Goal: Task Accomplishment & Management: Manage account settings

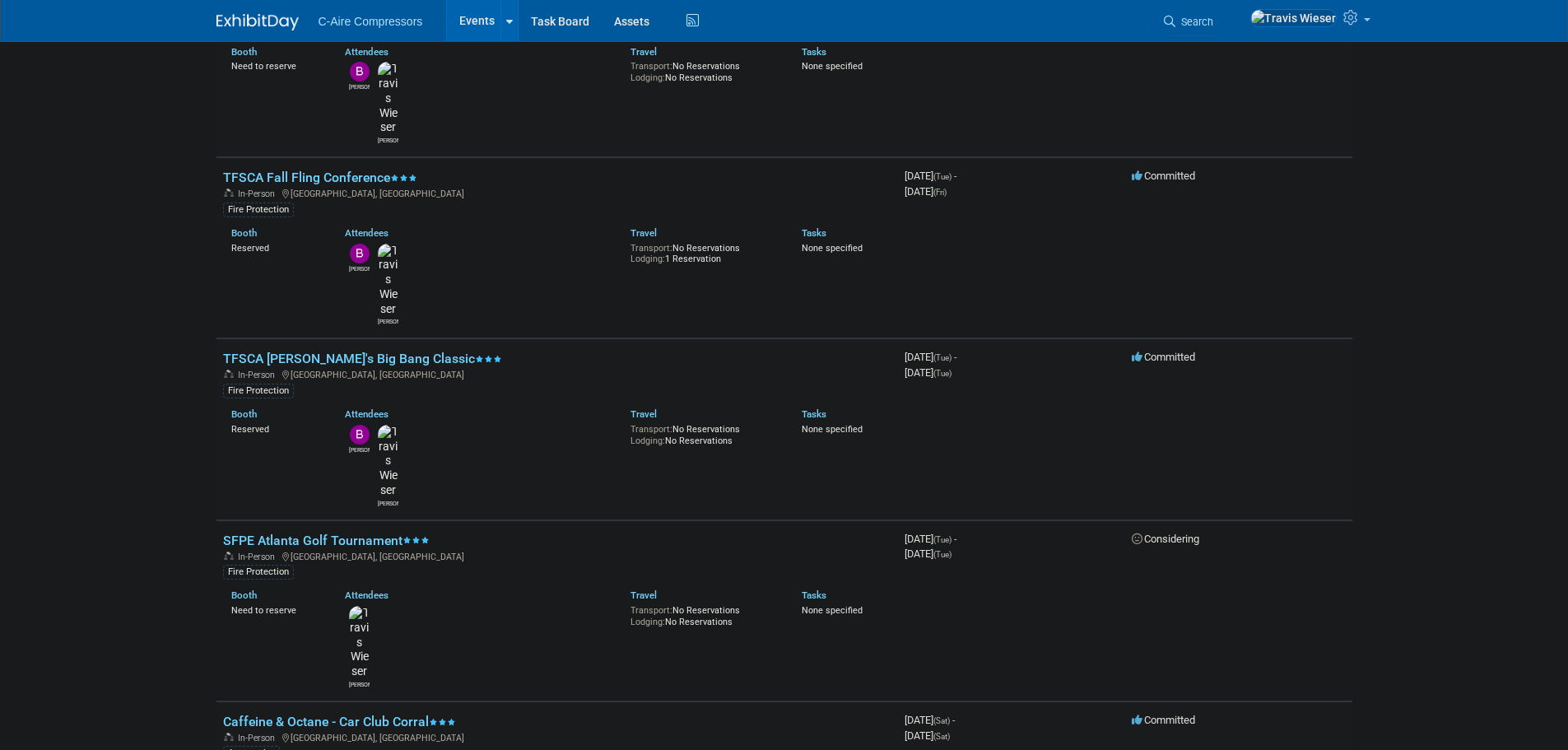
scroll to position [248, 0]
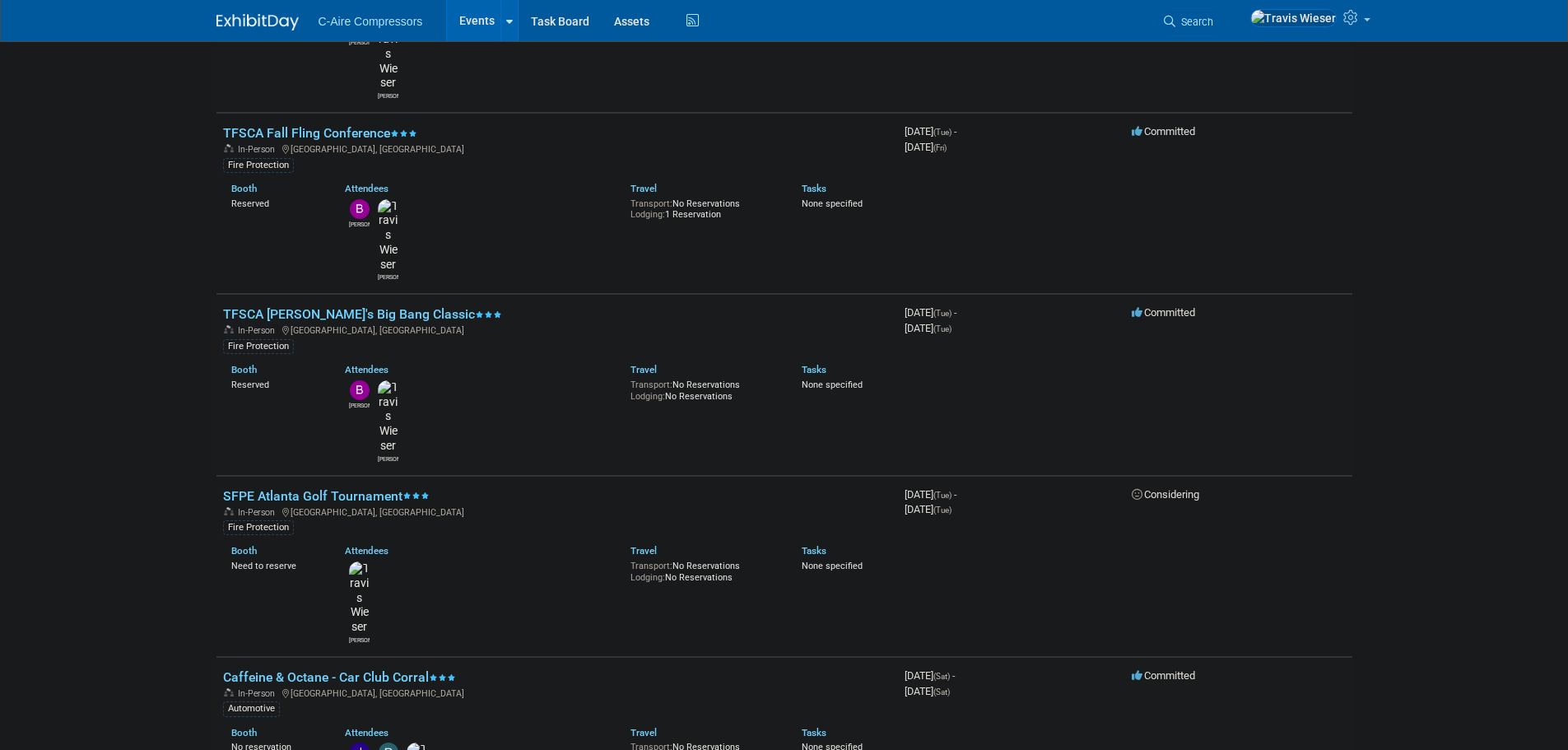
click at [170, 280] on body "C-Aire Compressors Events Add Event Bulk Upload Events Shareable Event Boards R…" at bounding box center [784, 127] width 1568 height 750
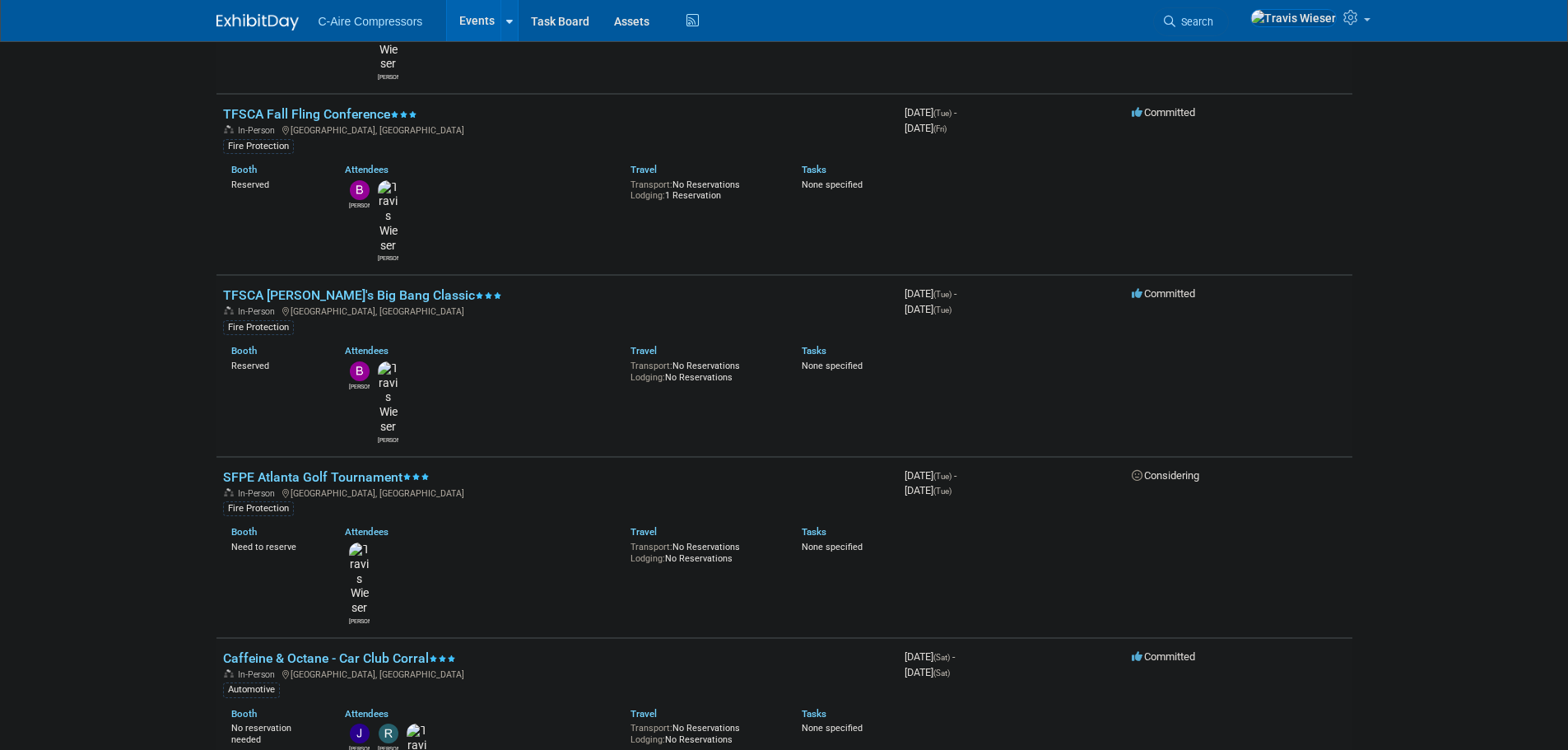
drag, startPoint x: 133, startPoint y: 281, endPoint x: 133, endPoint y: 303, distance: 22.0
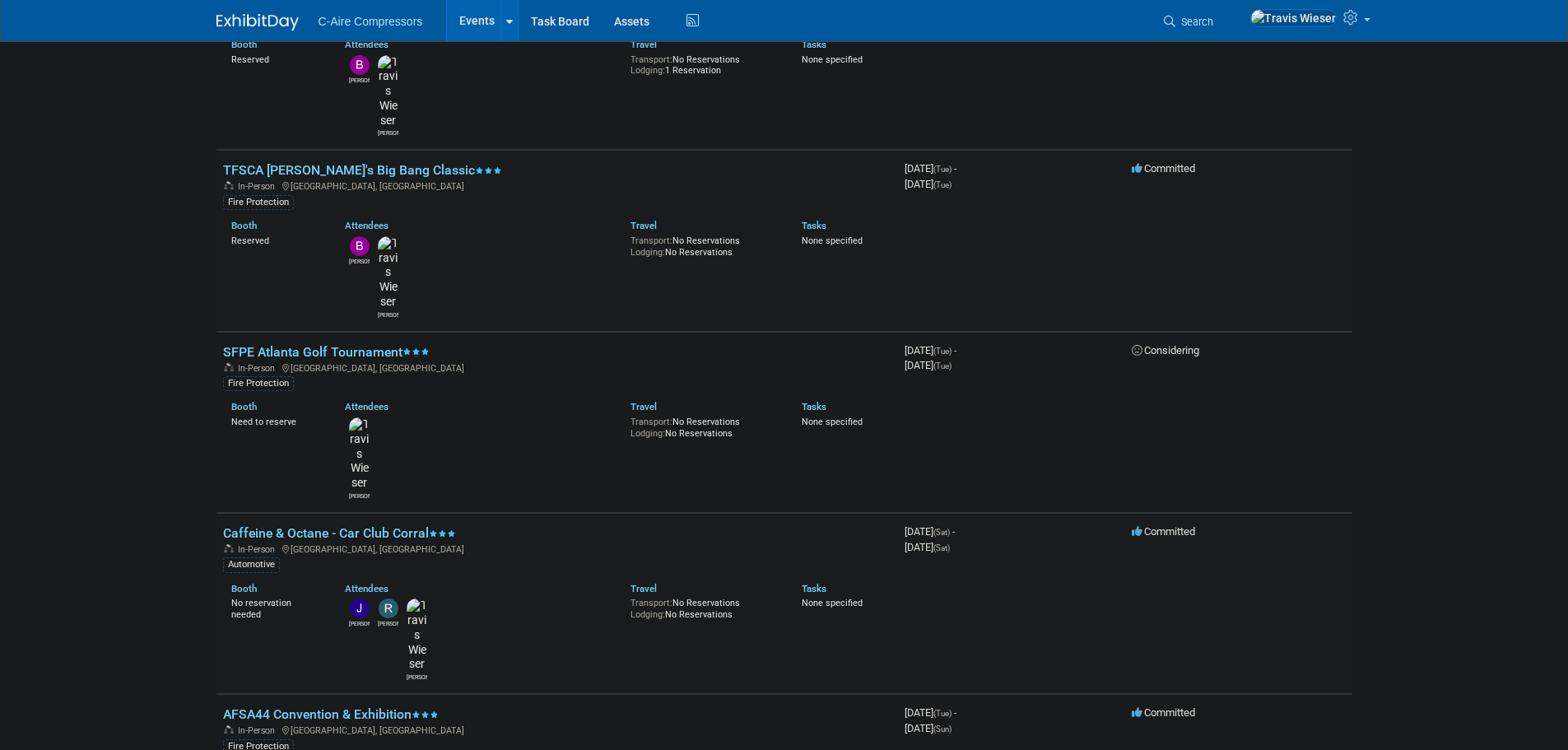
drag, startPoint x: 133, startPoint y: 303, endPoint x: 124, endPoint y: 325, distance: 23.8
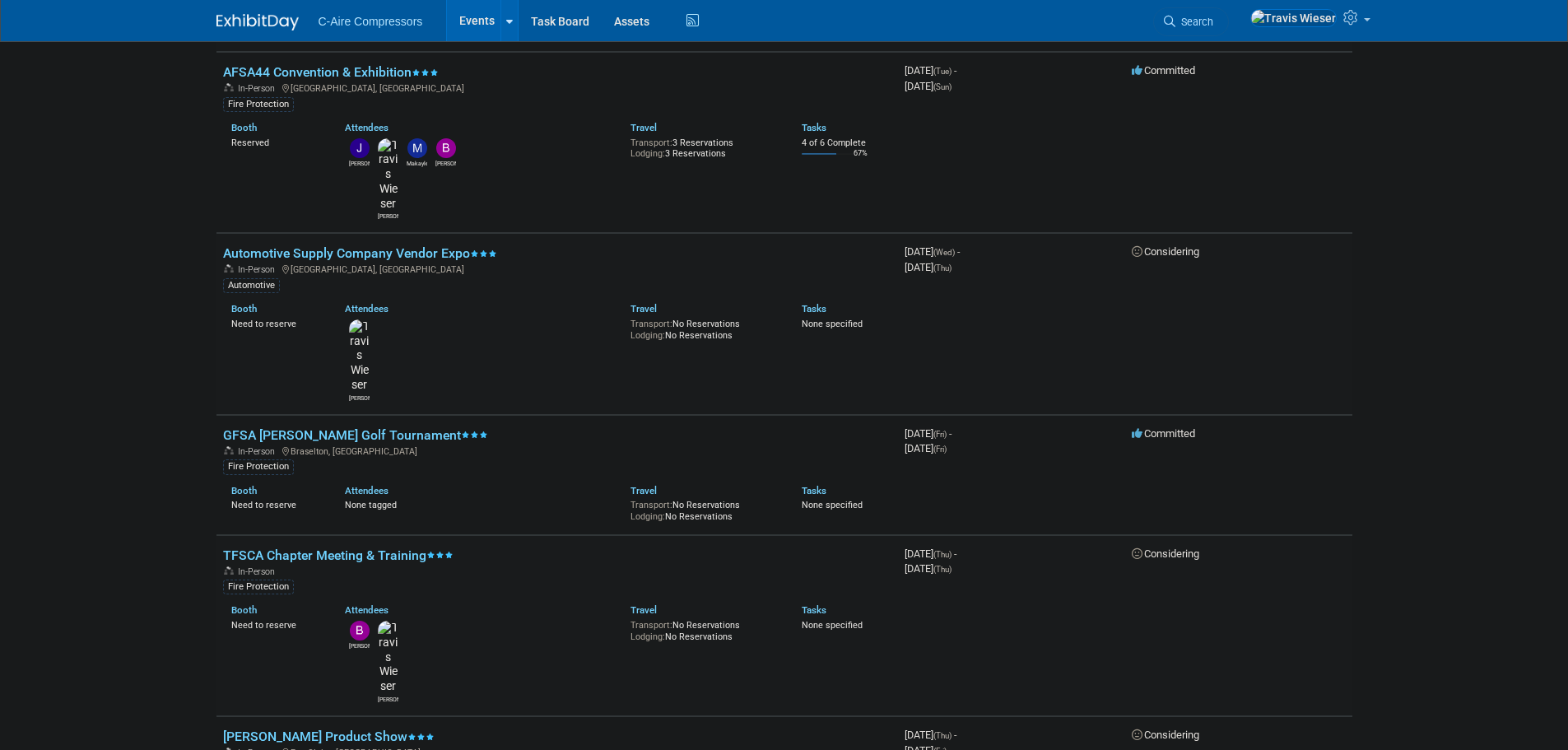
scroll to position [1038, 0]
drag, startPoint x: 162, startPoint y: 234, endPoint x: 159, endPoint y: 257, distance: 23.2
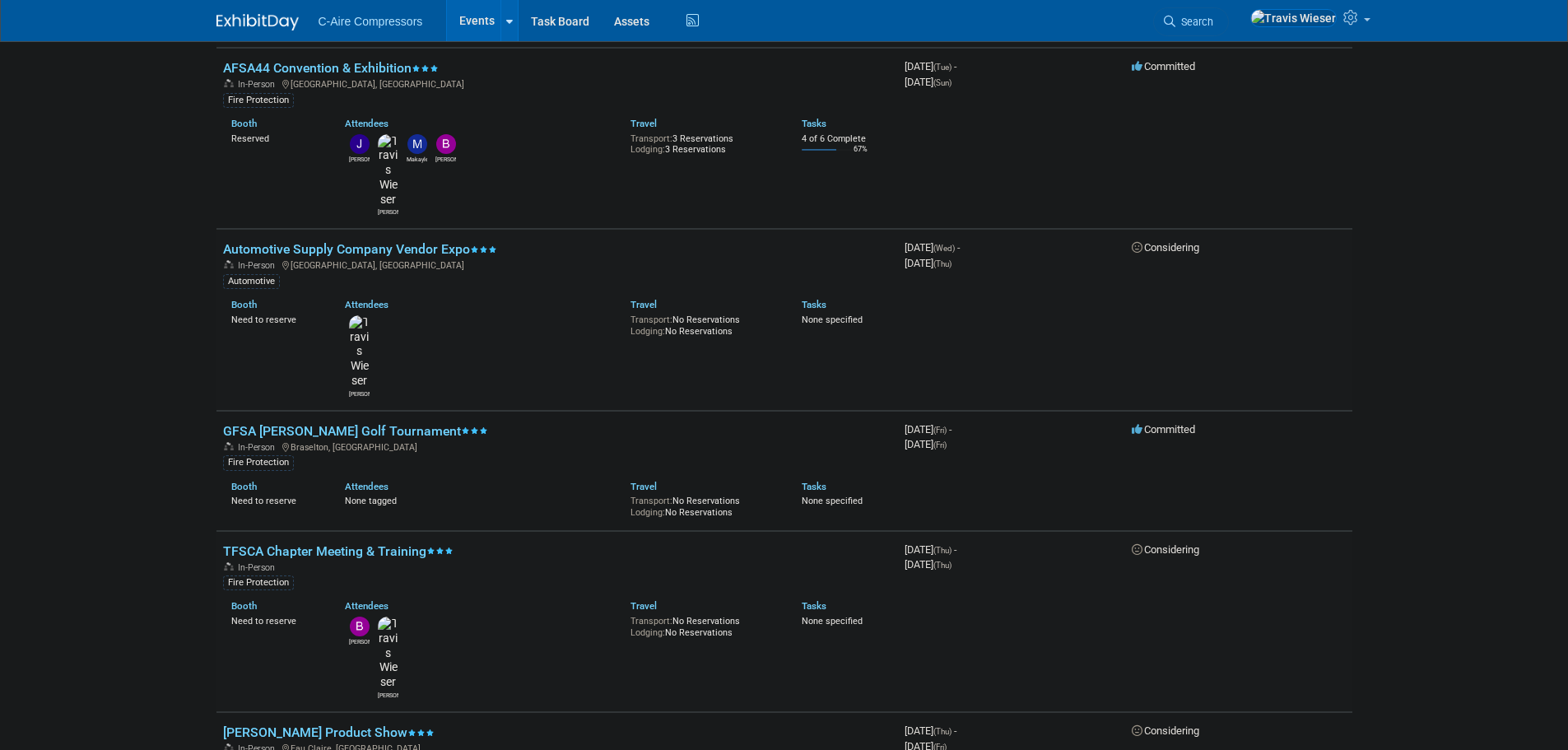
drag, startPoint x: 369, startPoint y: 439, endPoint x: 146, endPoint y: 445, distance: 223.1
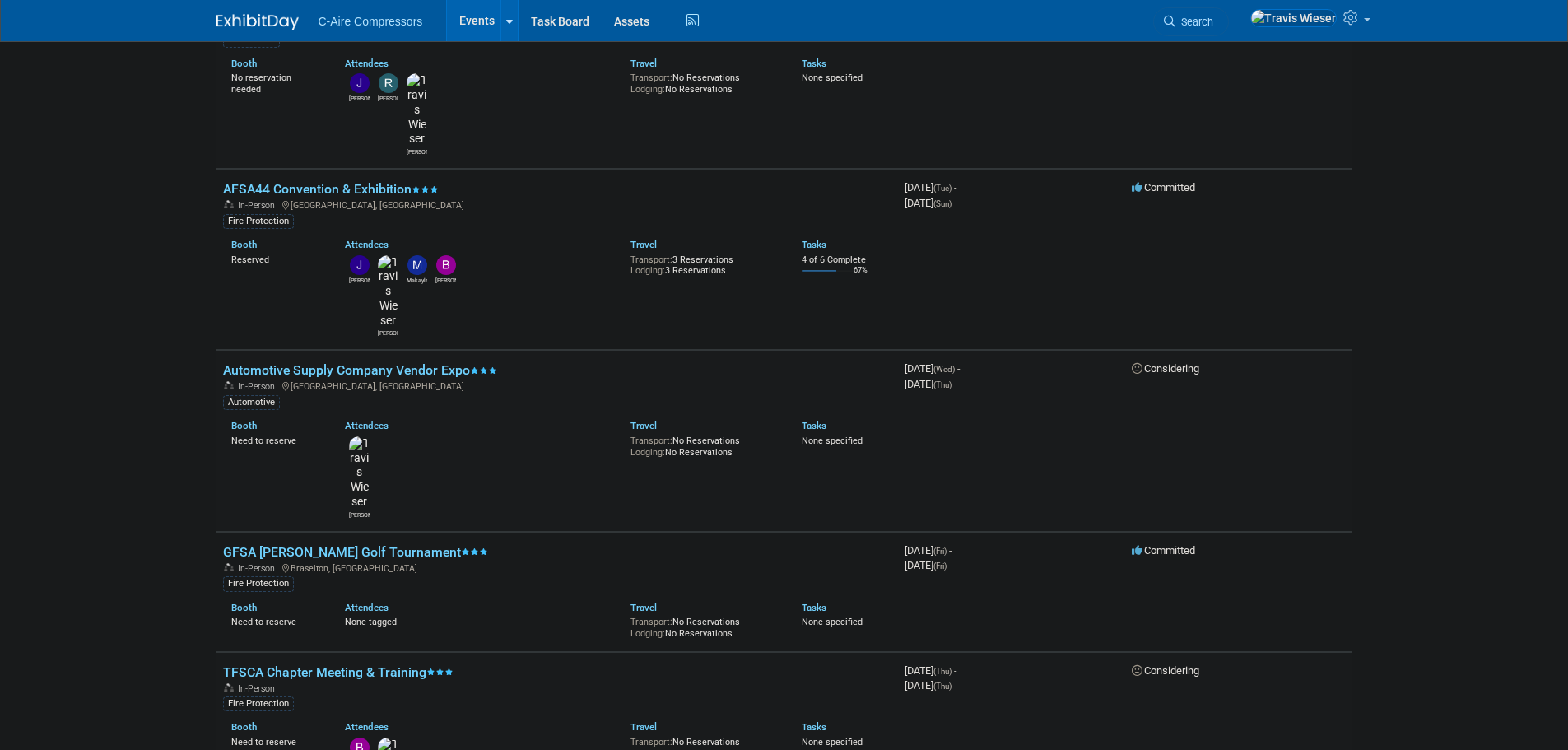
scroll to position [873, 0]
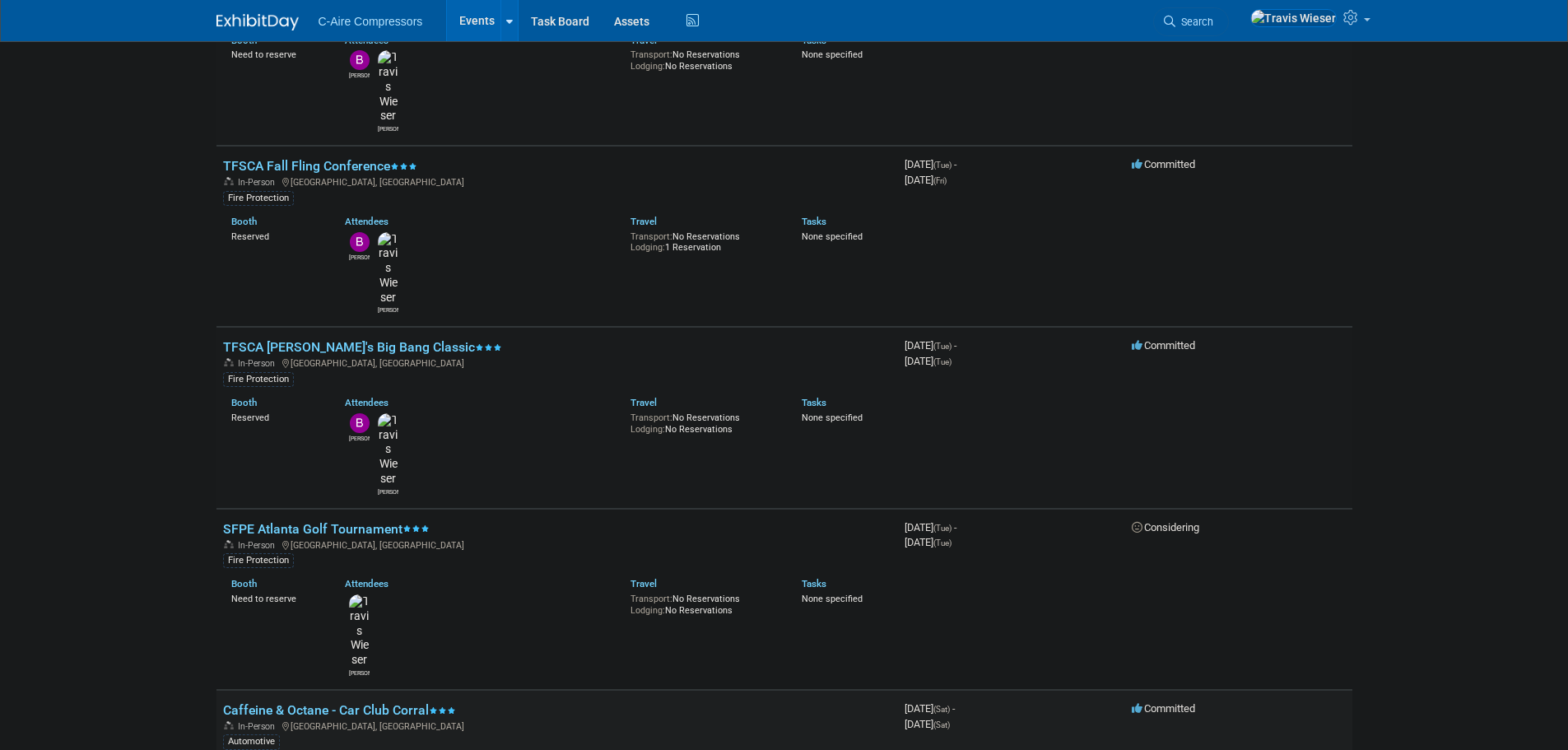
scroll to position [132, 0]
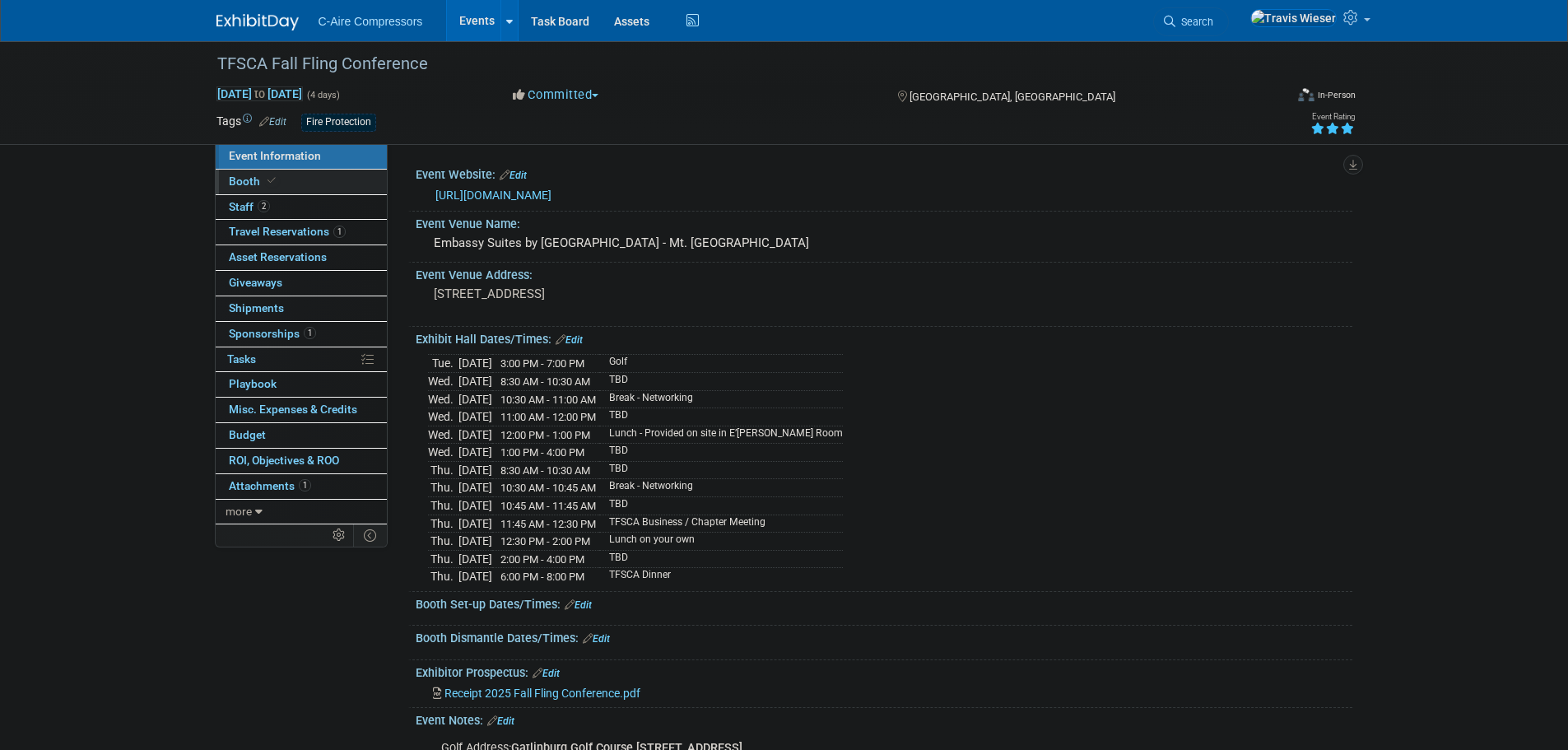
click at [339, 183] on link "Booth" at bounding box center [301, 182] width 171 height 25
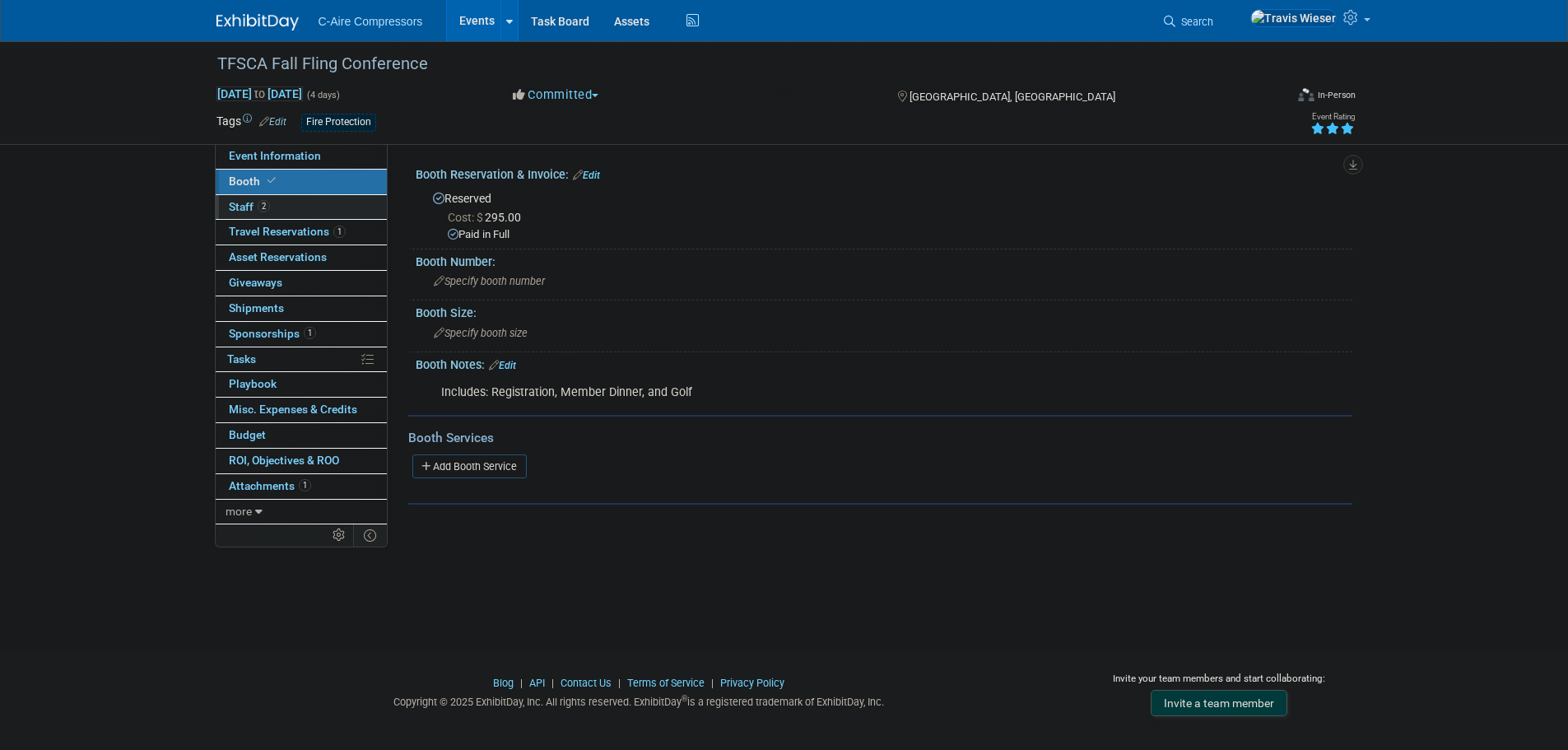
click at [330, 210] on link "2 Staff 2" at bounding box center [301, 208] width 171 height 25
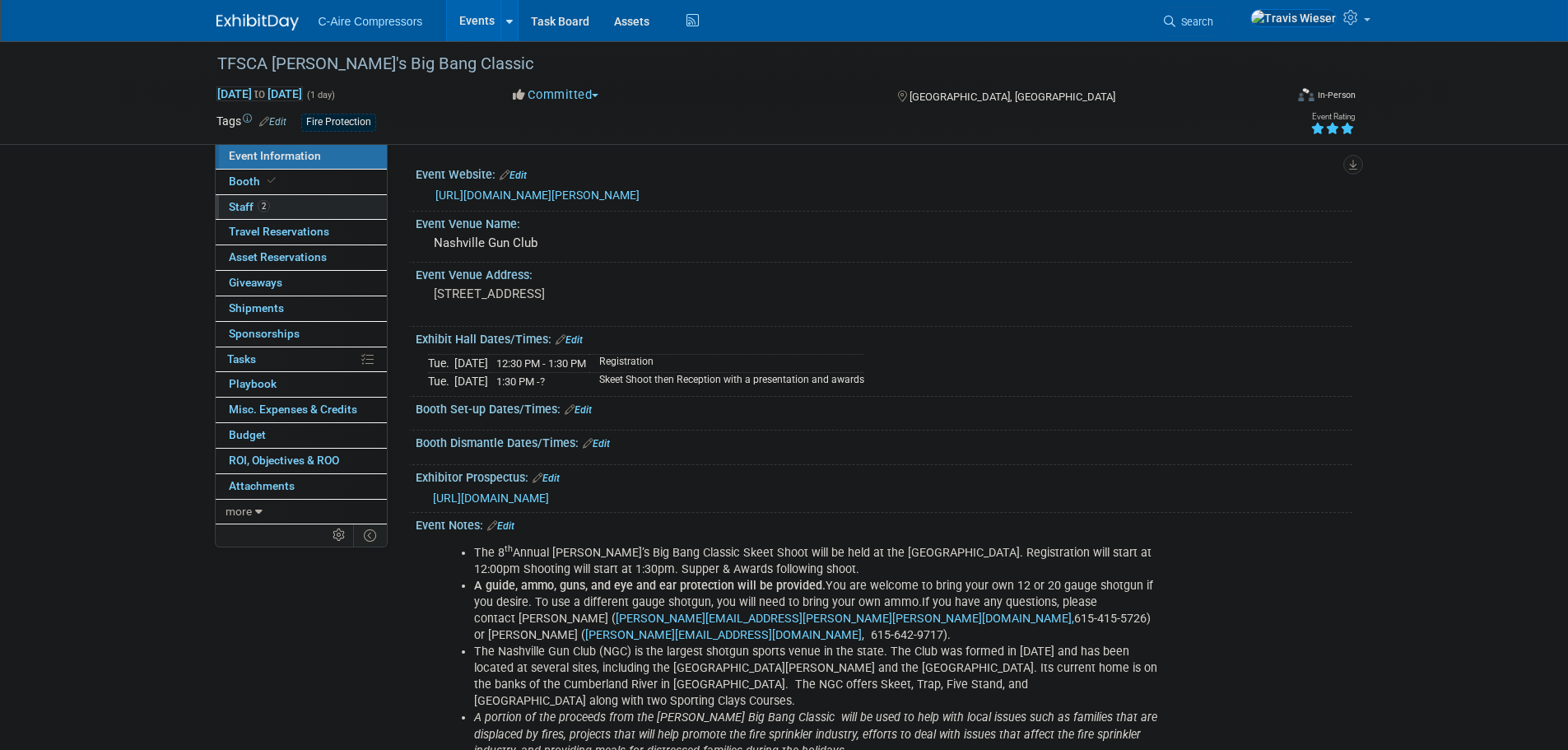
click at [348, 210] on link "2 Staff 2" at bounding box center [301, 208] width 171 height 25
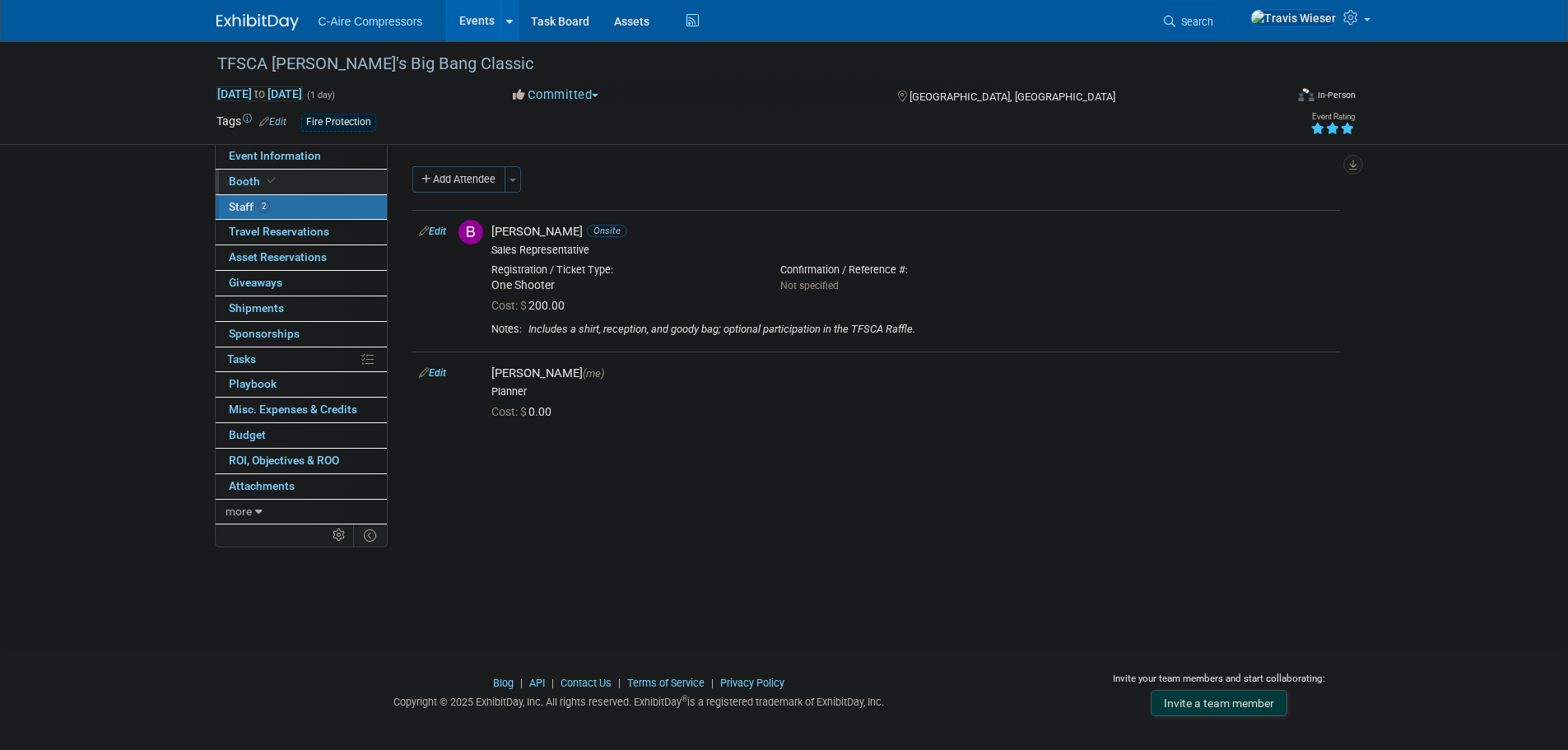
click at [350, 187] on link "Booth" at bounding box center [301, 182] width 171 height 25
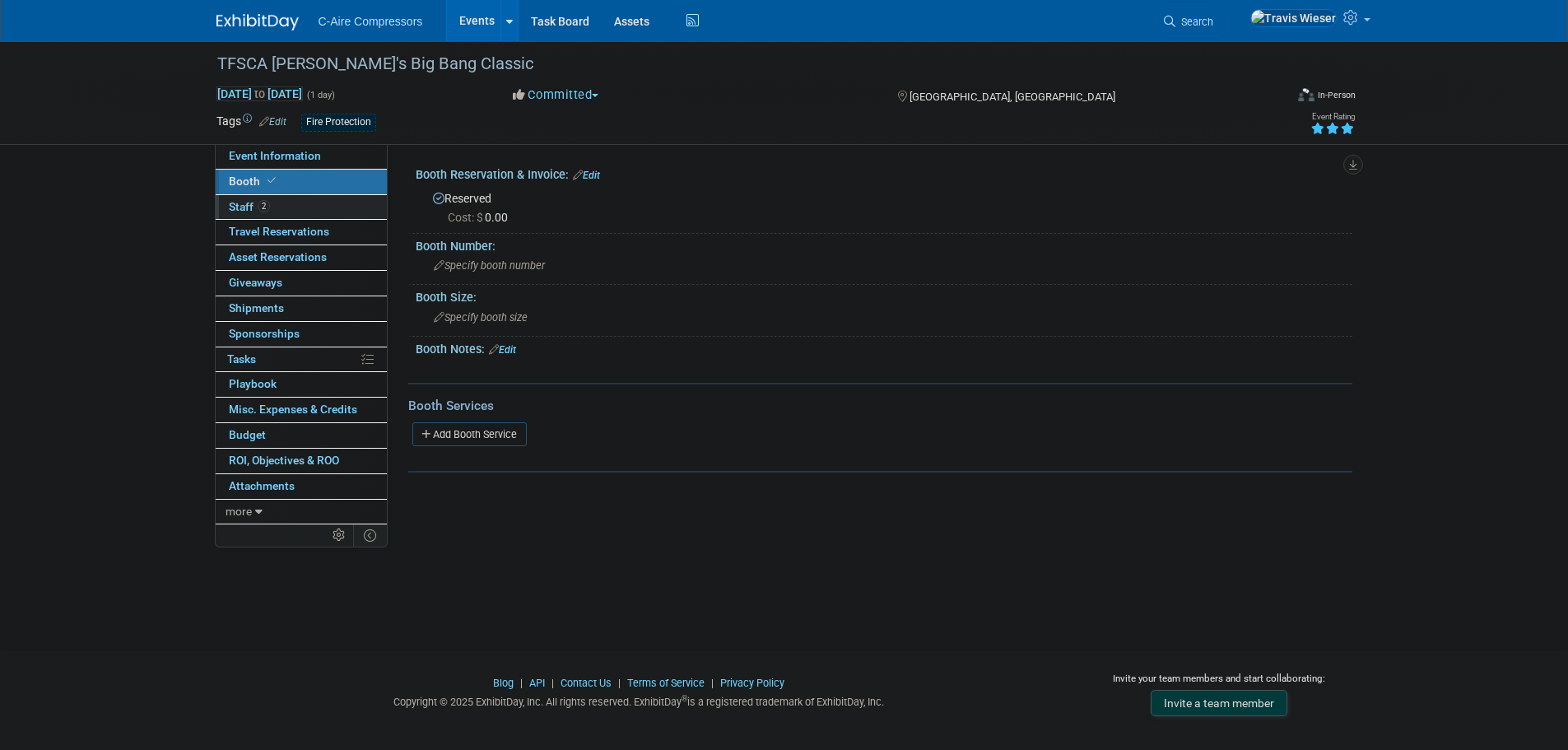
click at [340, 213] on link "2 Staff 2" at bounding box center [301, 208] width 171 height 25
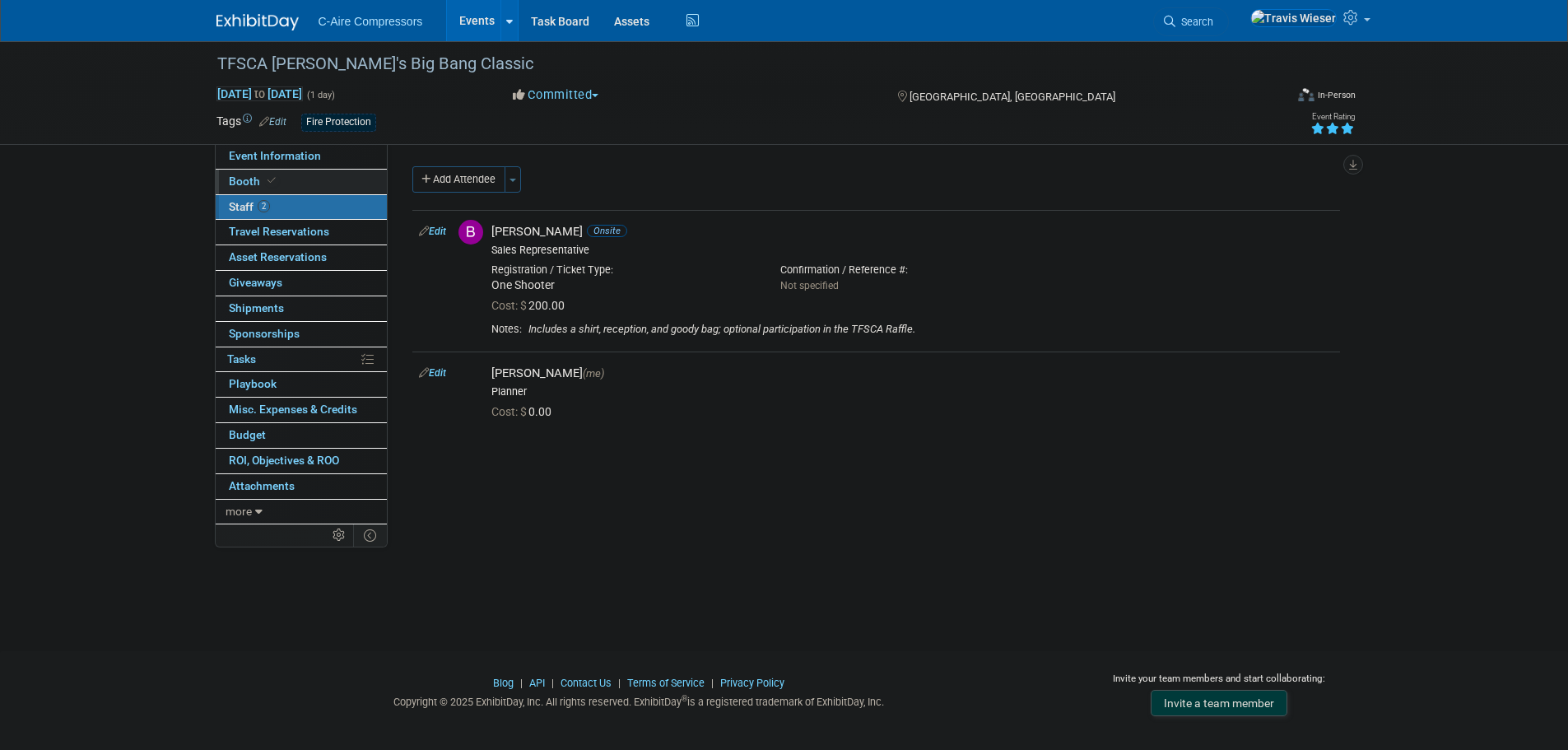
click at [340, 188] on link "Booth" at bounding box center [301, 182] width 171 height 25
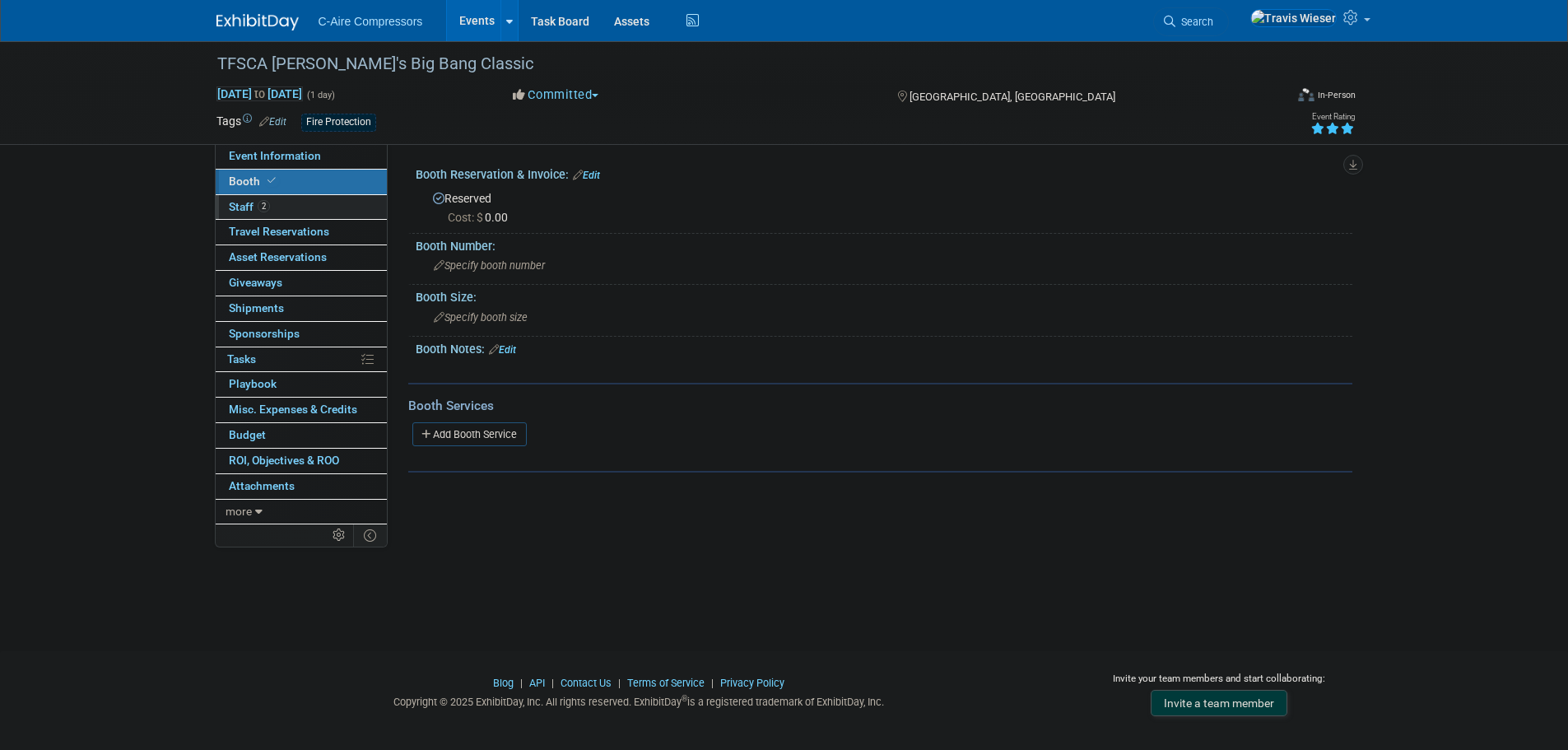
click at [340, 203] on link "2 Staff 2" at bounding box center [301, 208] width 171 height 25
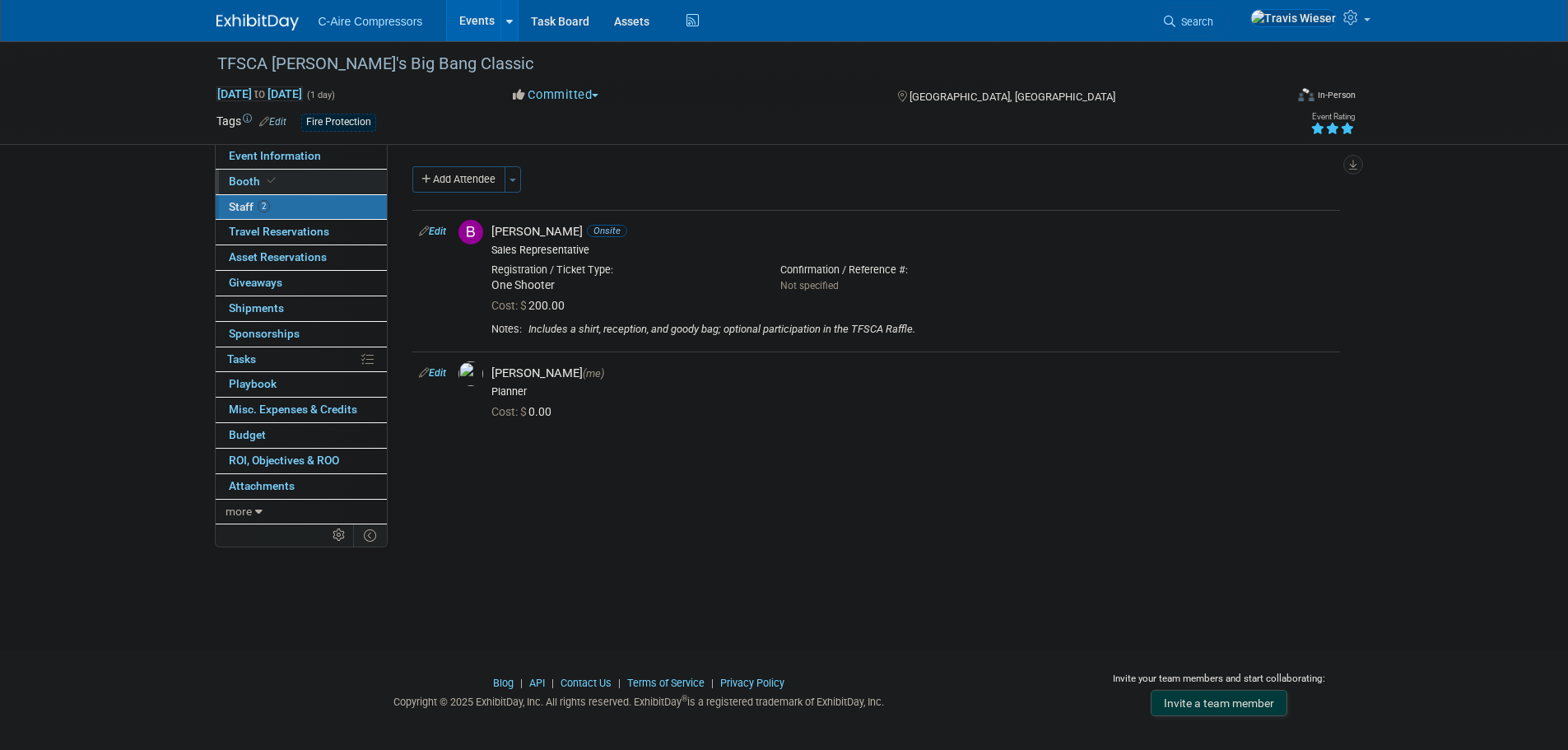
click at [335, 188] on link "Booth" at bounding box center [301, 182] width 171 height 25
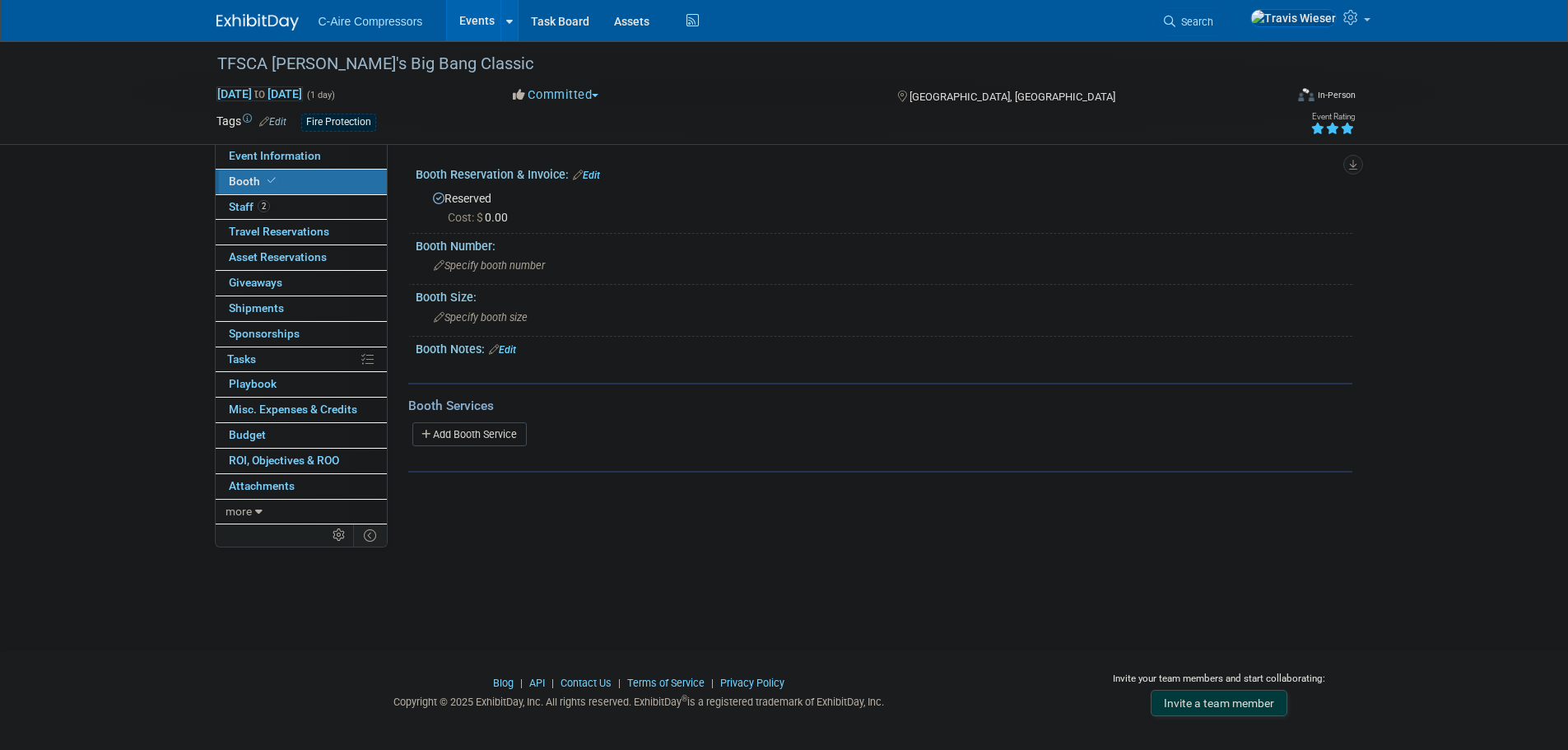
click at [597, 178] on link "Edit" at bounding box center [586, 175] width 27 height 12
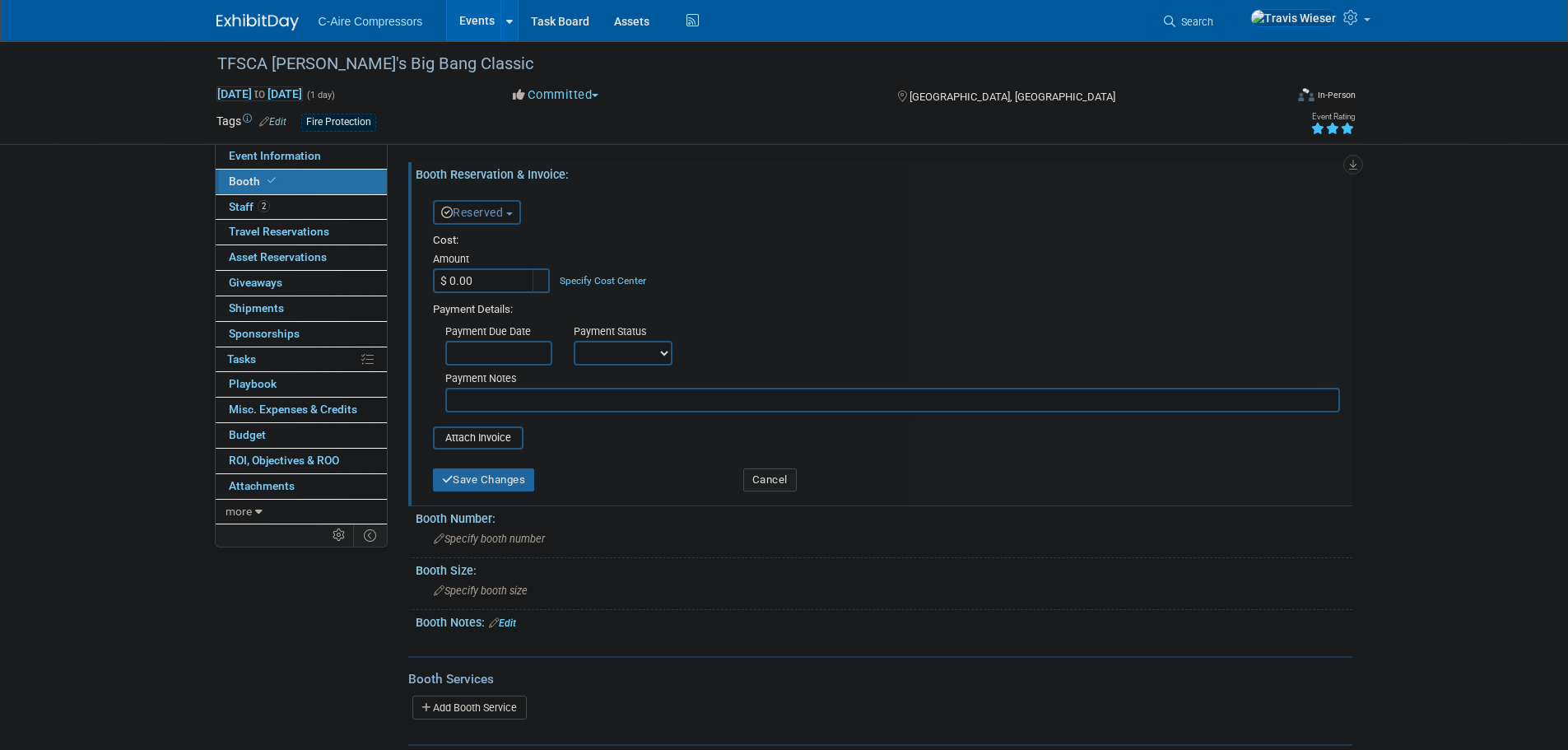
click at [501, 219] on button "Reserved" at bounding box center [477, 213] width 88 height 25
click at [497, 246] on link "Need to Reserve" at bounding box center [522, 241] width 176 height 23
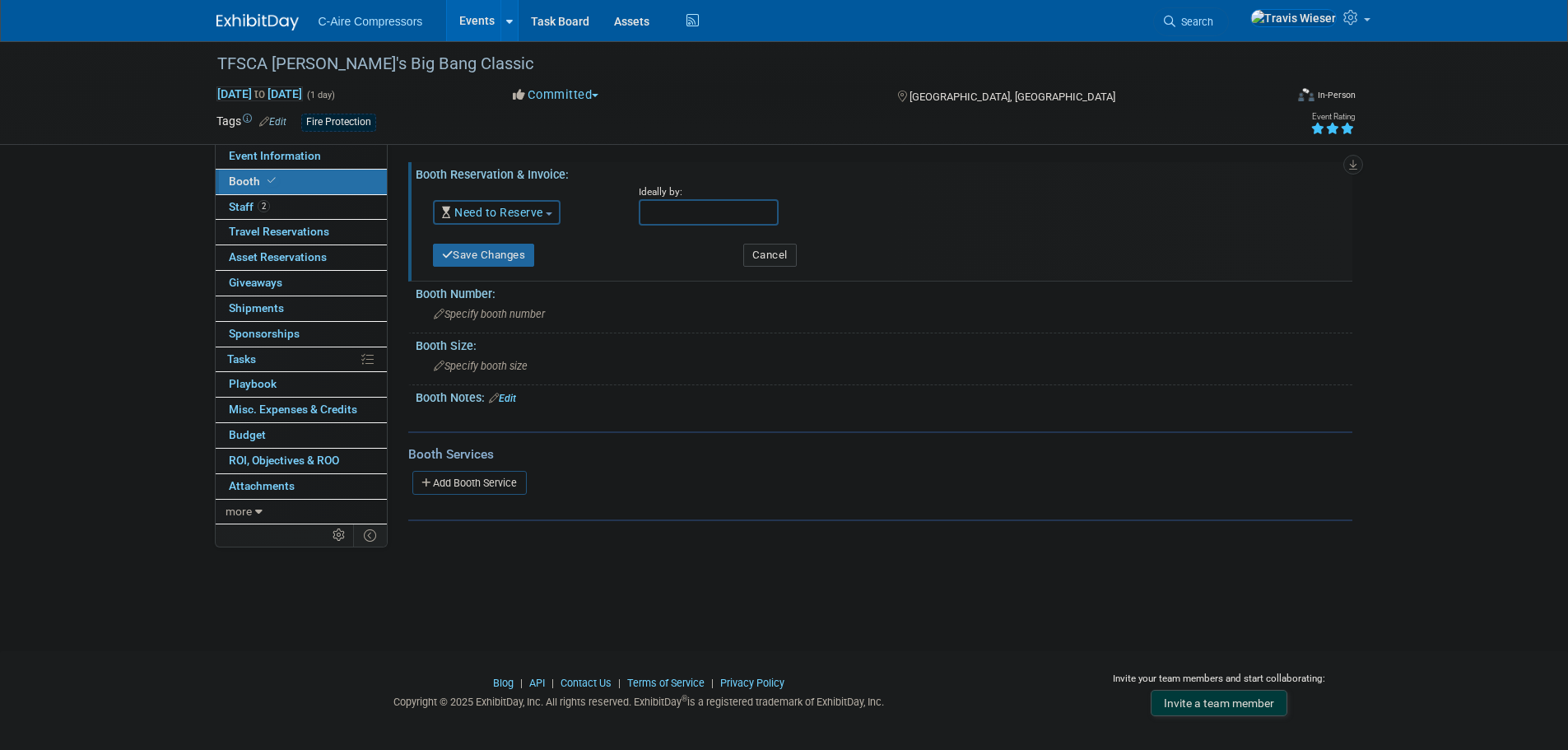
click at [662, 197] on div "Ideally by:" at bounding box center [976, 192] width 674 height 14
click at [662, 208] on input "text" at bounding box center [709, 213] width 140 height 27
click at [735, 391] on span "23" at bounding box center [729, 394] width 32 height 32
click at [515, 269] on div "Save Changes Cancel" at bounding box center [887, 254] width 907 height 42
drag, startPoint x: 681, startPoint y: 212, endPoint x: 686, endPoint y: 219, distance: 8.6
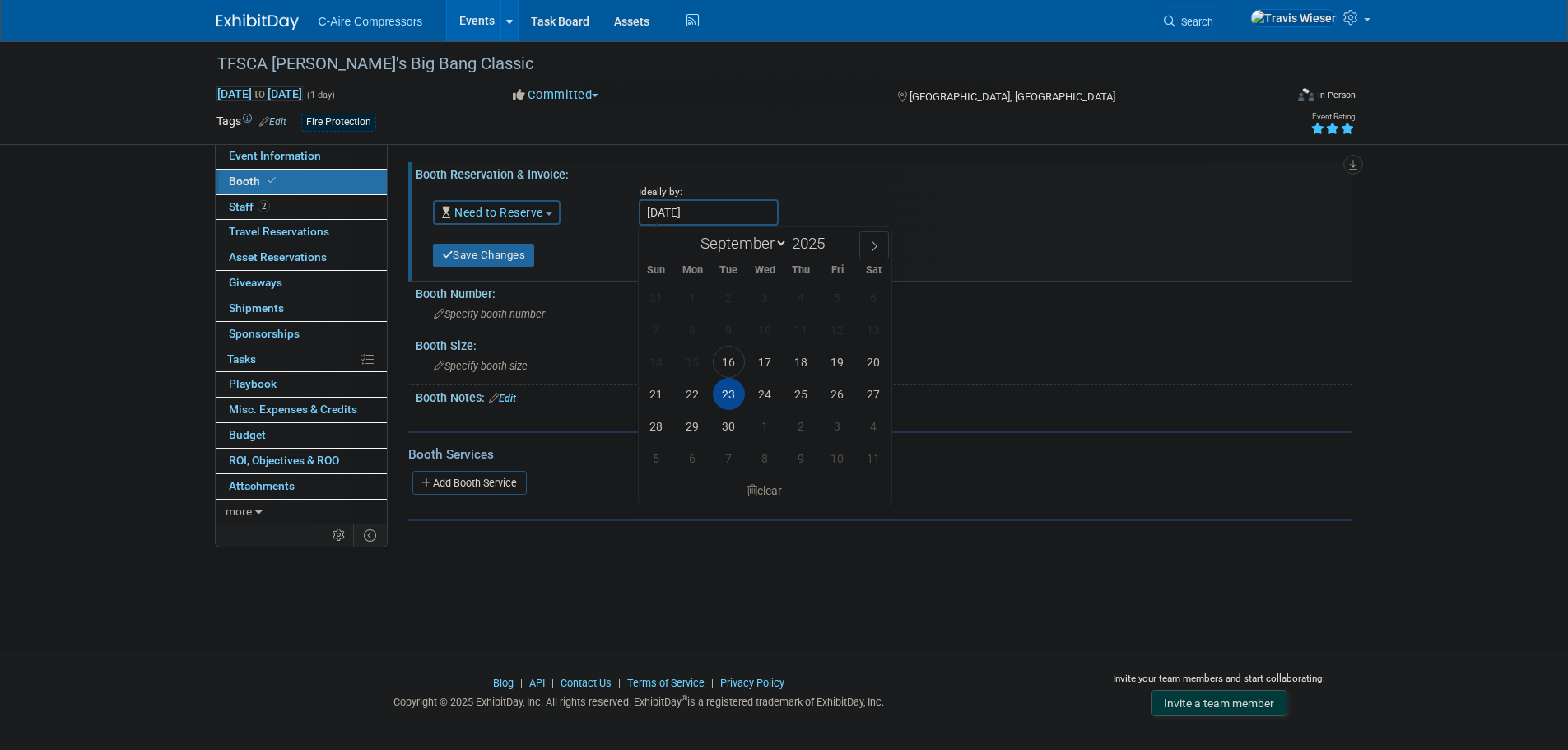
click at [681, 211] on input "[DATE]" at bounding box center [709, 213] width 140 height 27
click at [690, 399] on span "22" at bounding box center [692, 394] width 32 height 32
type input "[DATE]"
click at [540, 256] on div "Save Changes" at bounding box center [576, 250] width 310 height 34
click at [530, 256] on button "Save Changes" at bounding box center [484, 256] width 102 height 23
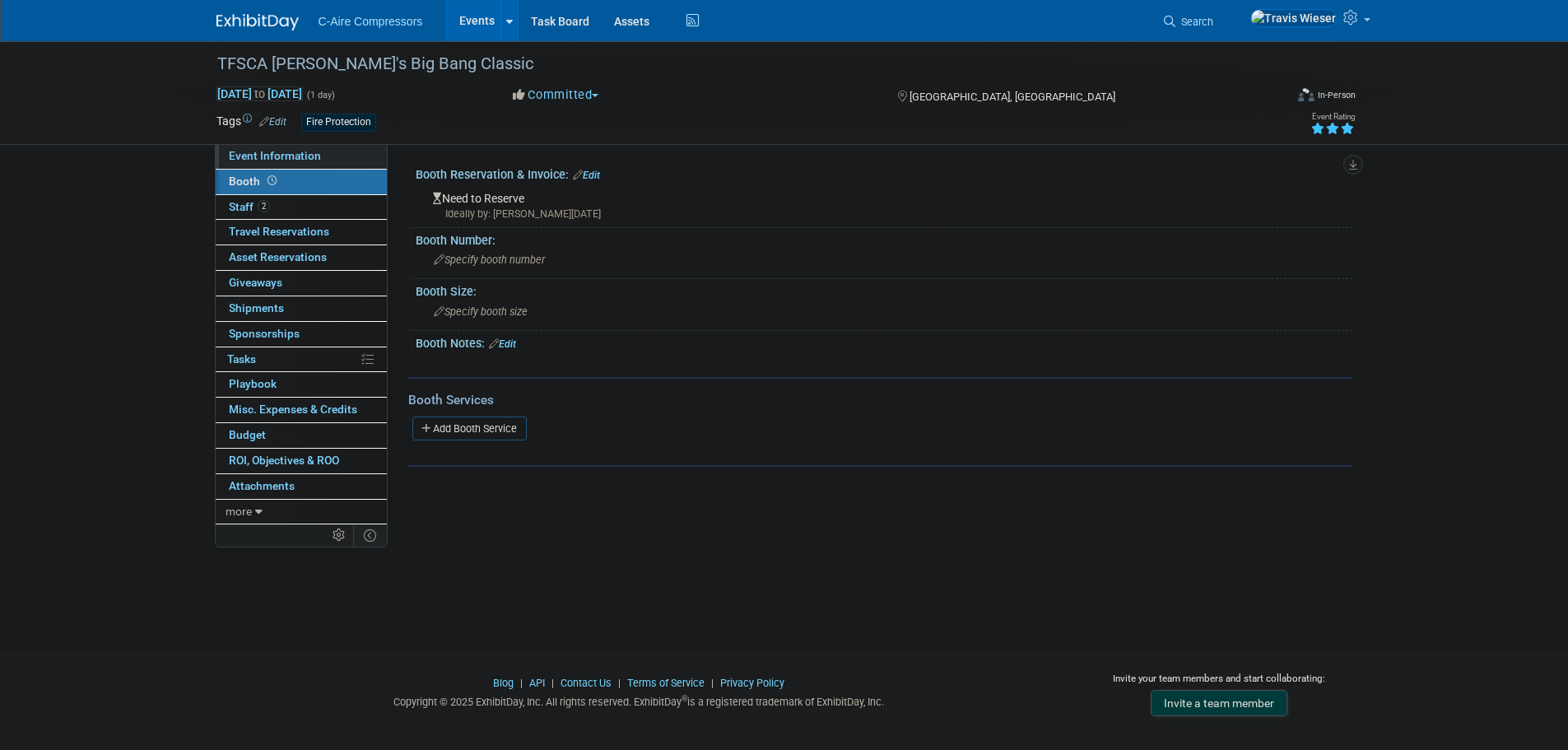
click at [339, 156] on link "Event Information" at bounding box center [301, 157] width 171 height 25
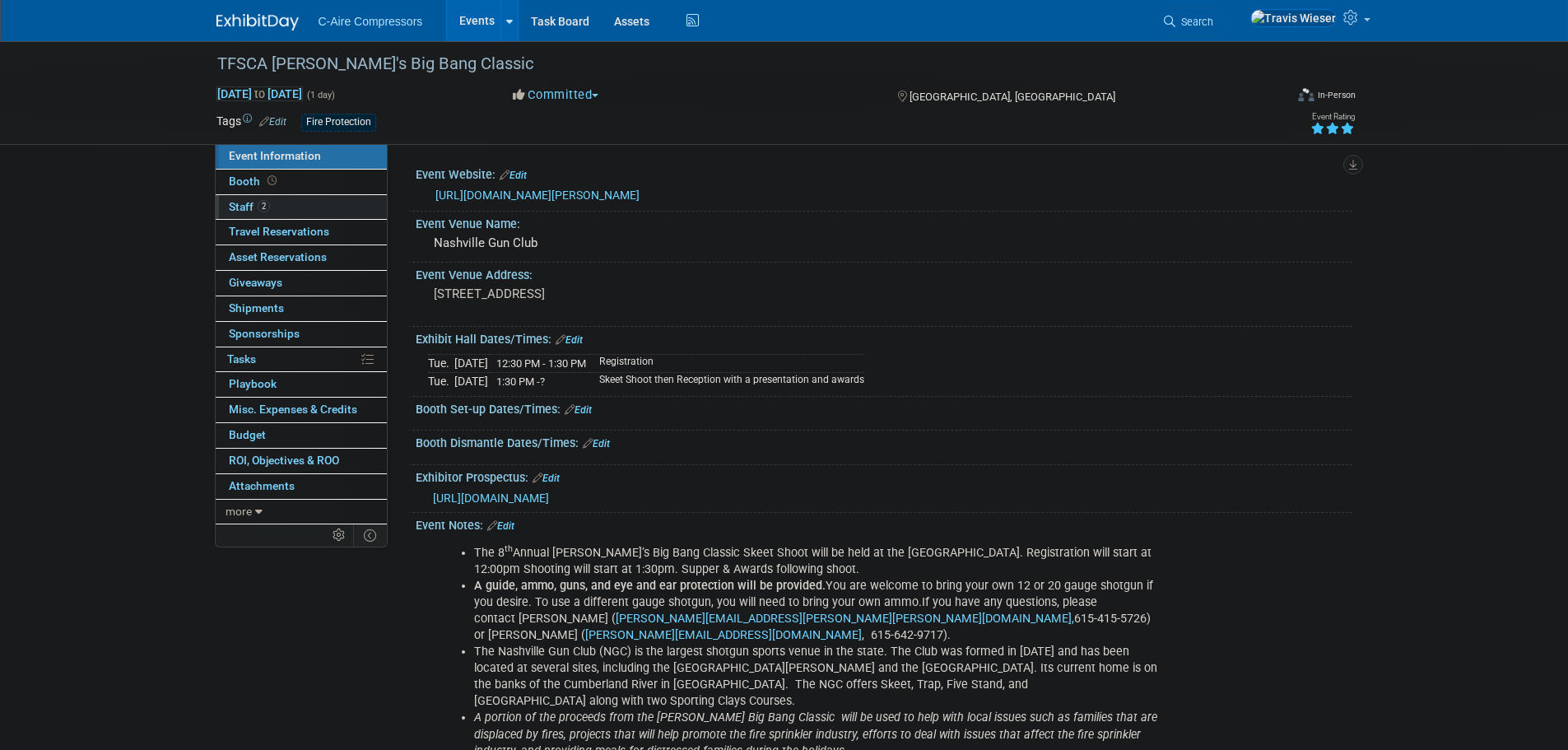
click at [308, 206] on link "2 Staff 2" at bounding box center [301, 208] width 171 height 25
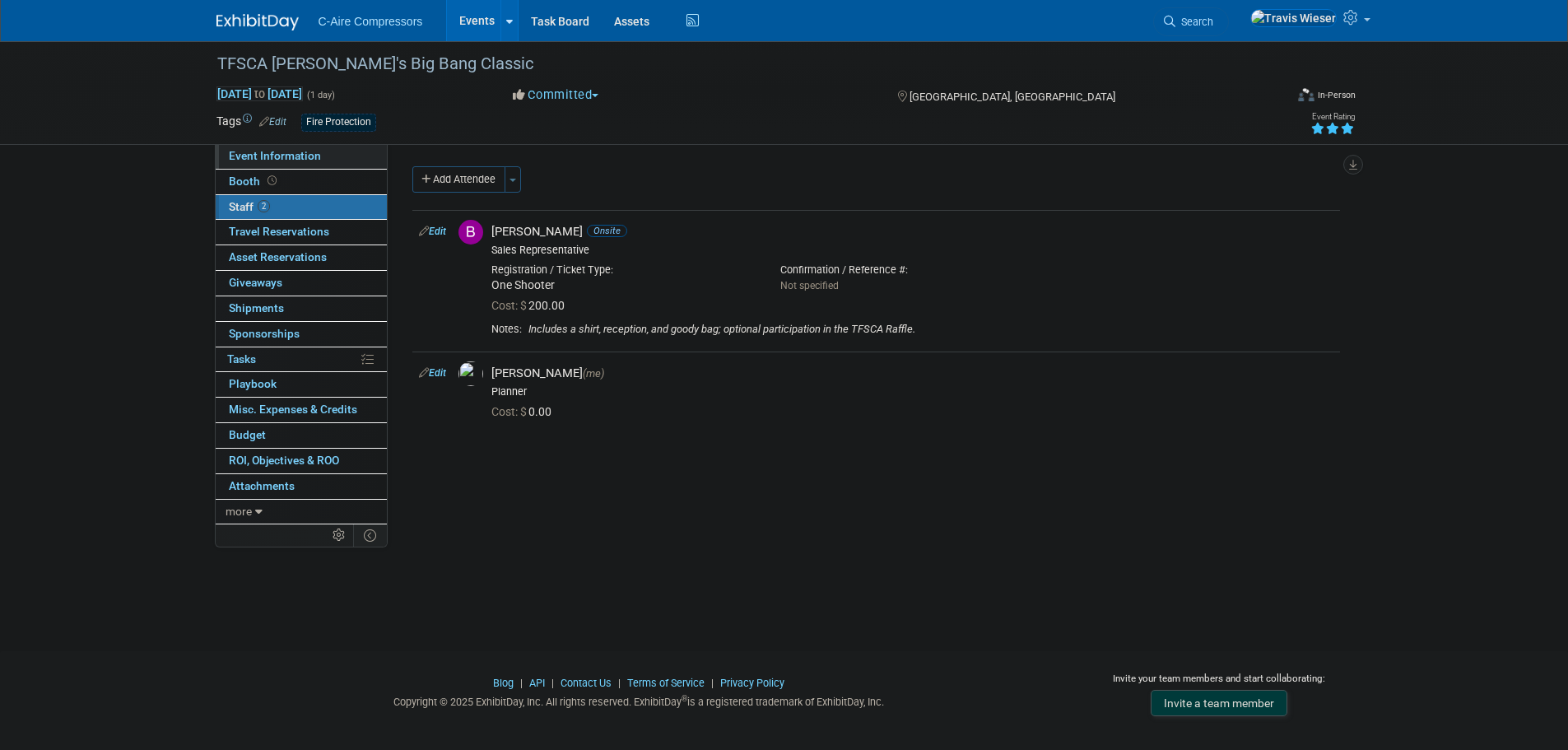
click at [330, 148] on link "Event Information" at bounding box center [301, 157] width 171 height 25
